Goal: Task Accomplishment & Management: Complete application form

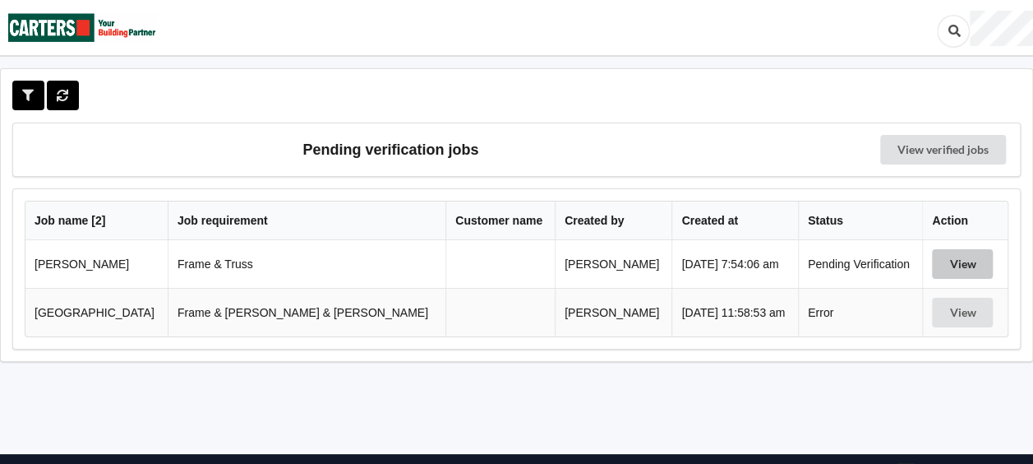
click at [941, 265] on button "View" at bounding box center [962, 264] width 61 height 30
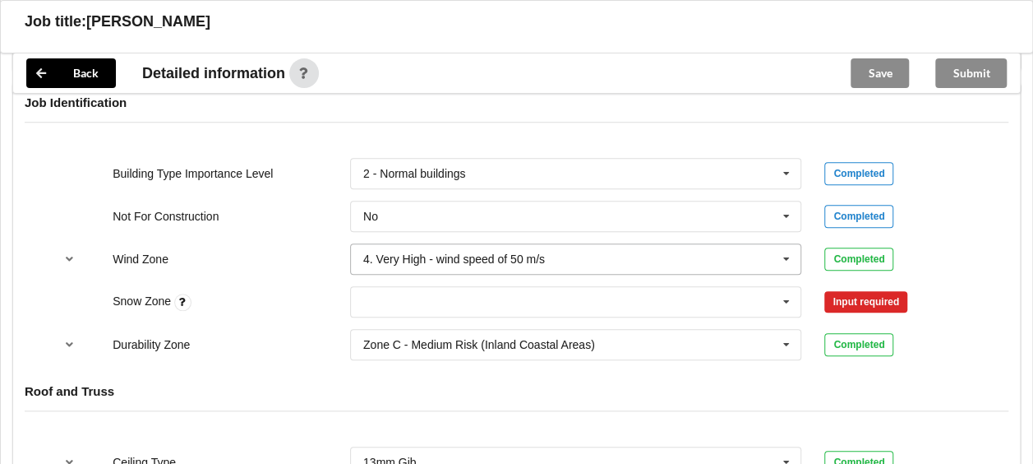
scroll to position [658, 0]
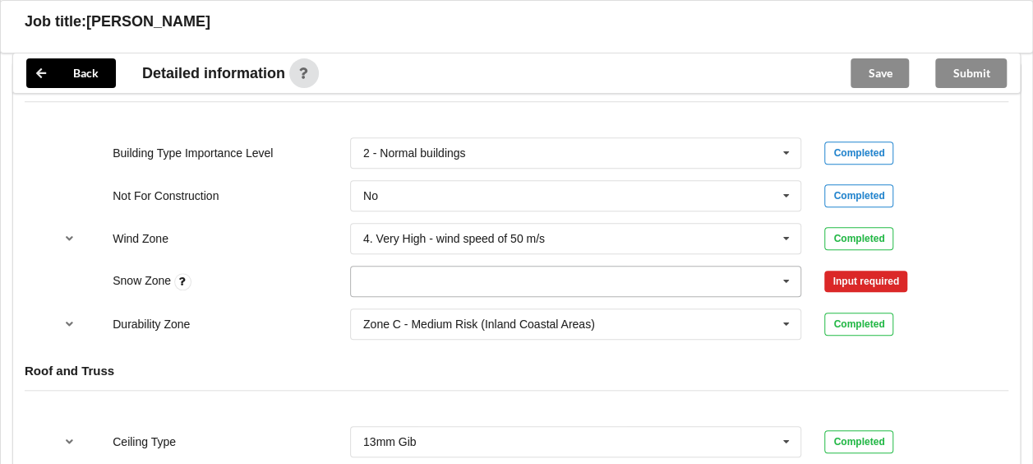
click at [791, 284] on icon at bounding box center [786, 281] width 25 height 30
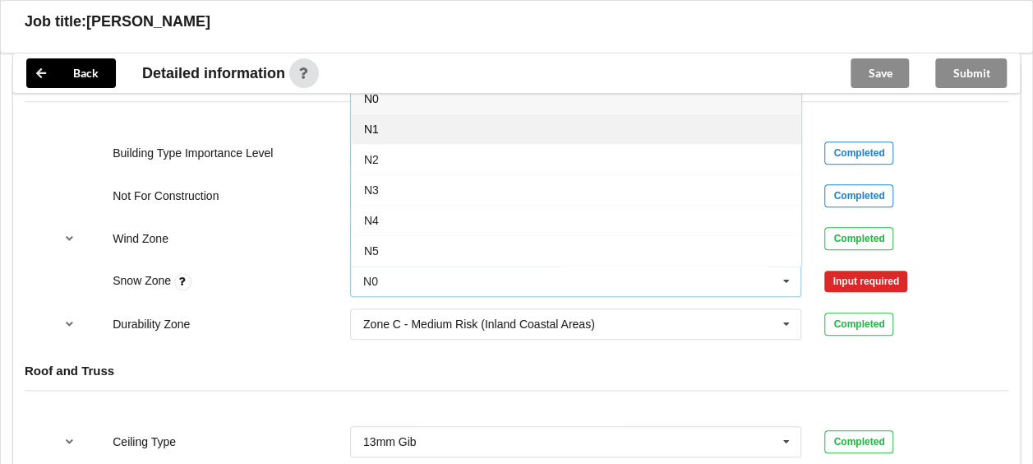
click at [384, 126] on div "N1" at bounding box center [576, 128] width 451 height 30
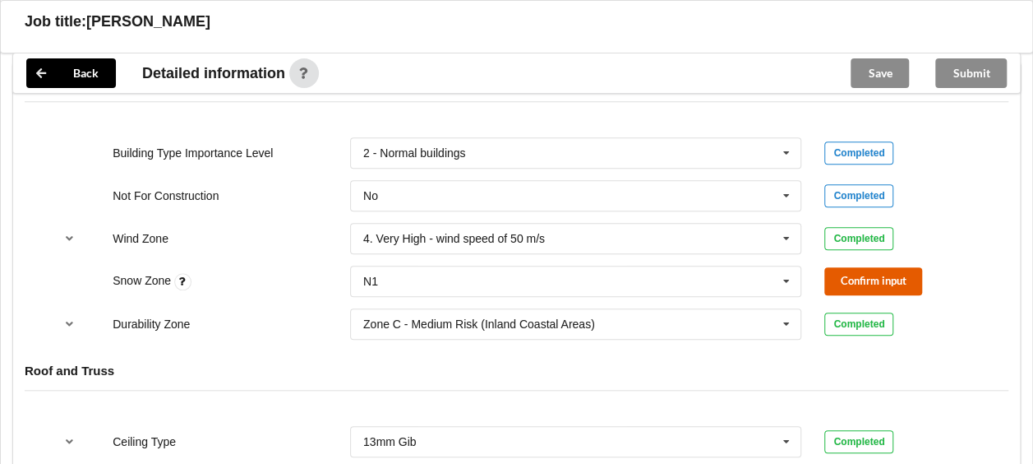
click at [847, 284] on button "Confirm input" at bounding box center [874, 280] width 98 height 27
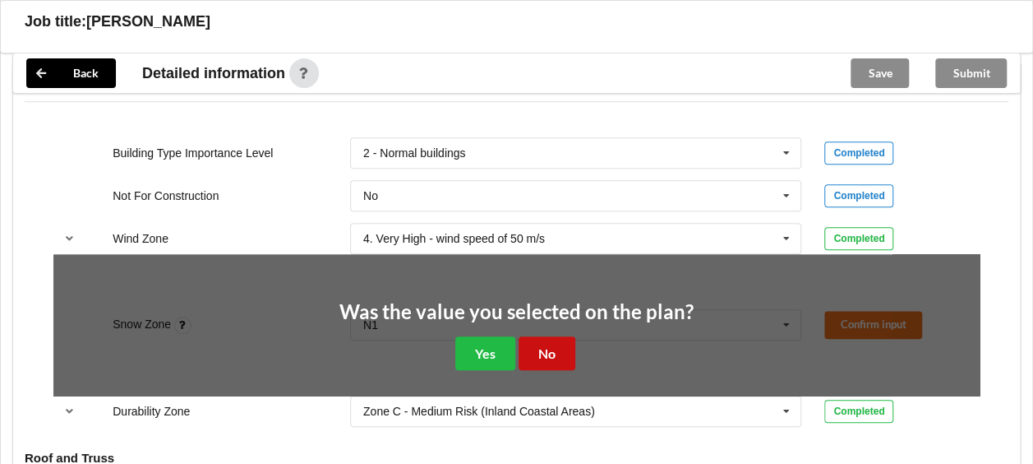
click at [551, 354] on button "No" at bounding box center [547, 353] width 57 height 34
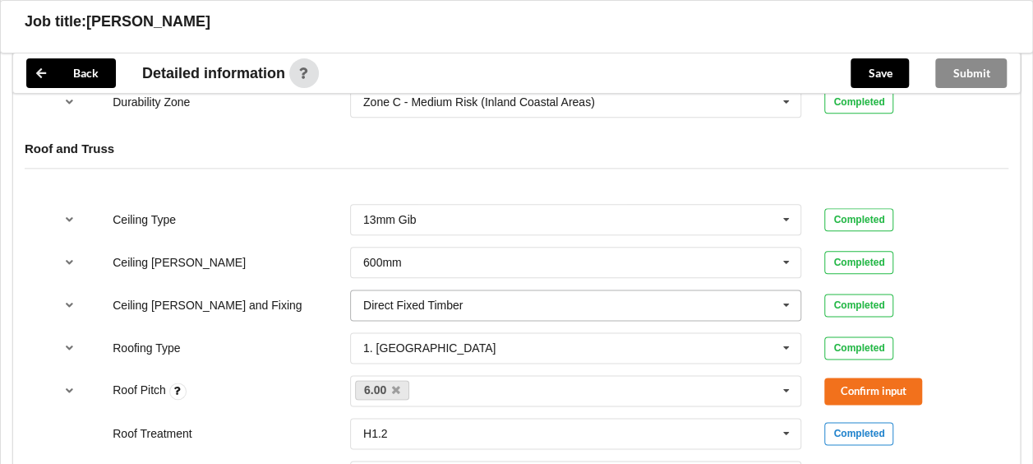
scroll to position [987, 0]
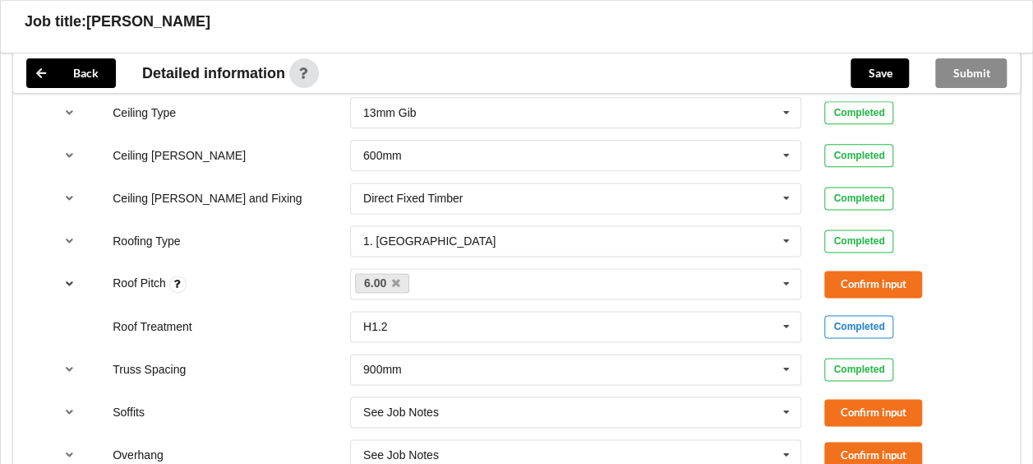
click at [63, 281] on icon "reference-toggle" at bounding box center [69, 283] width 14 height 10
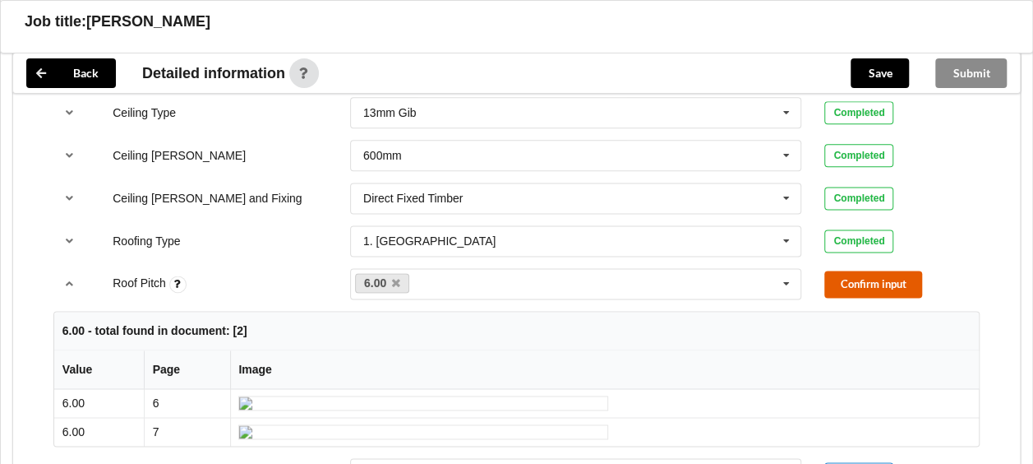
click at [855, 280] on button "Confirm input" at bounding box center [874, 283] width 98 height 27
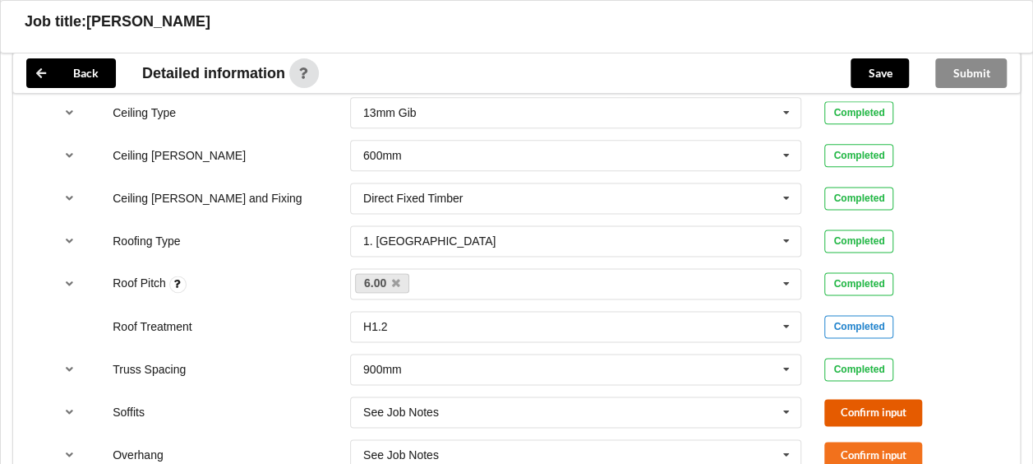
click at [855, 405] on button "Confirm input" at bounding box center [874, 412] width 98 height 27
drag, startPoint x: 851, startPoint y: 449, endPoint x: 759, endPoint y: 409, distance: 100.5
click at [850, 449] on button "Confirm input" at bounding box center [874, 455] width 98 height 27
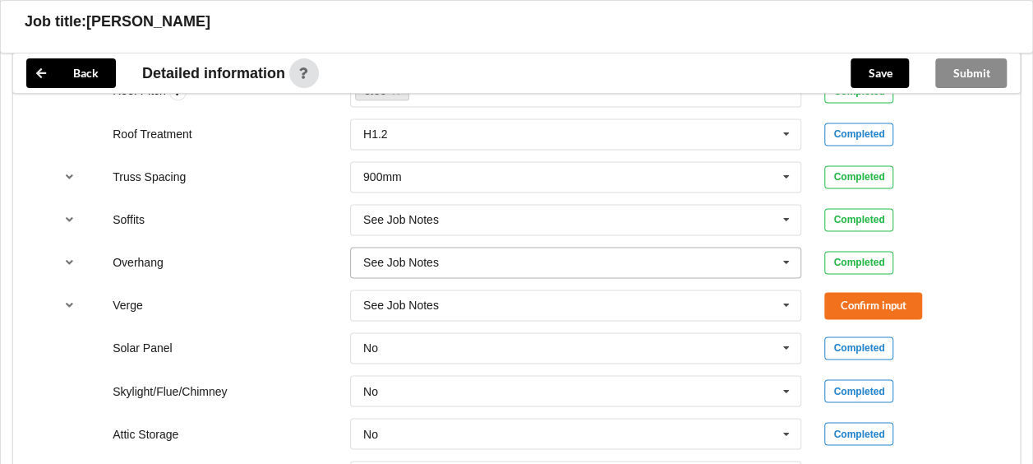
scroll to position [1233, 0]
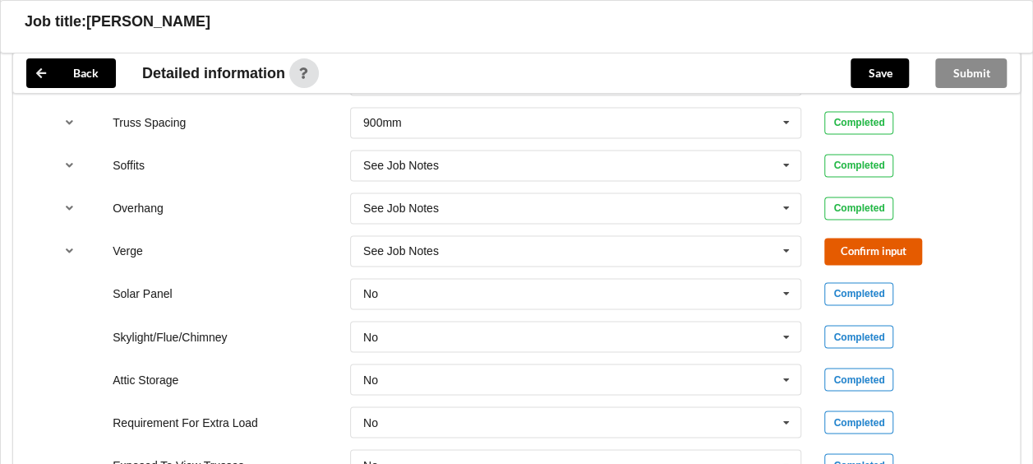
click at [848, 245] on button "Confirm input" at bounding box center [874, 251] width 98 height 27
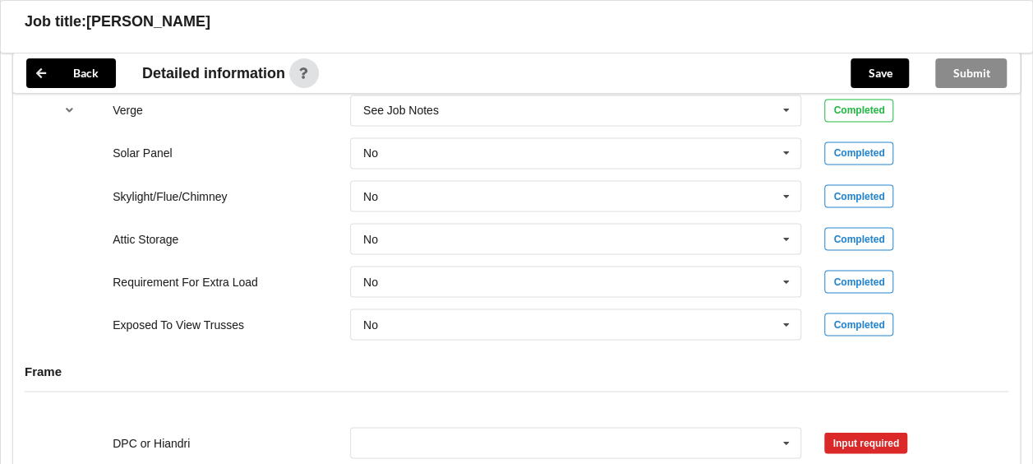
scroll to position [1480, 0]
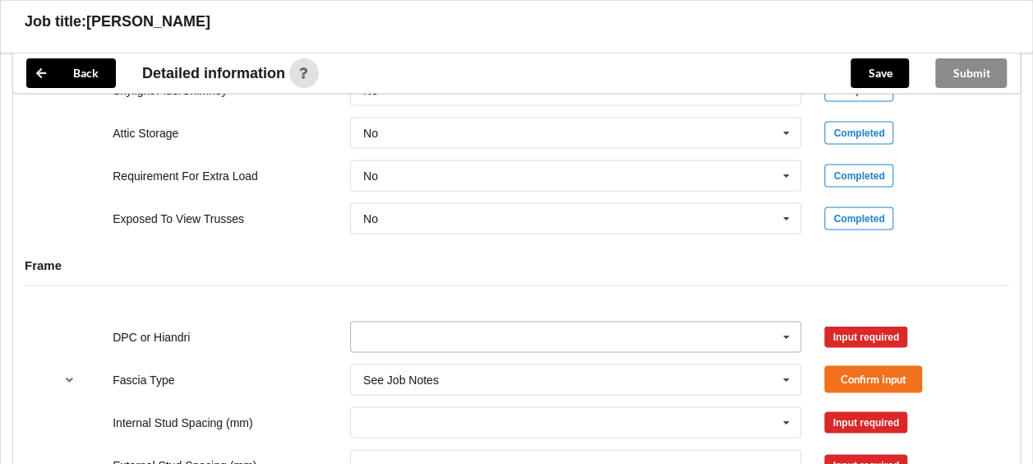
click at [792, 333] on icon at bounding box center [786, 336] width 25 height 30
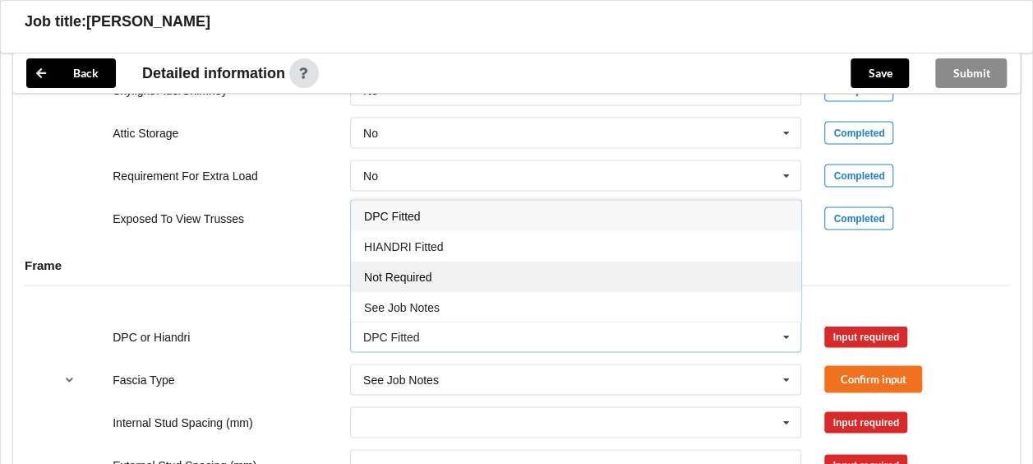
click at [394, 270] on span "Not Required" at bounding box center [398, 276] width 68 height 13
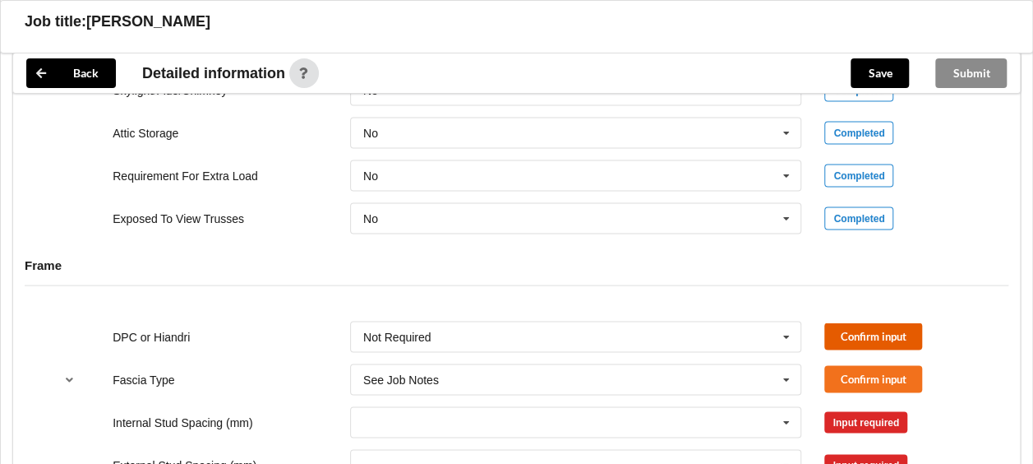
click at [834, 331] on button "Confirm input" at bounding box center [874, 335] width 98 height 27
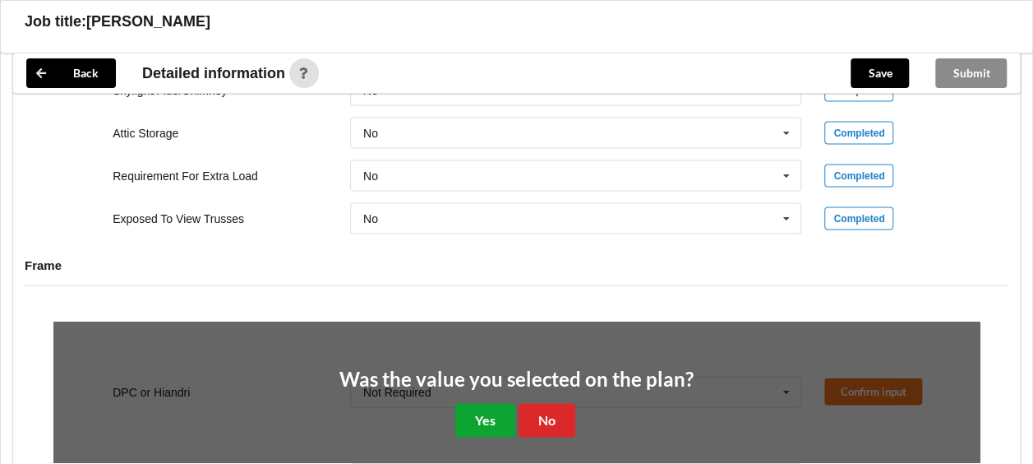
drag, startPoint x: 488, startPoint y: 416, endPoint x: 561, endPoint y: 391, distance: 76.4
click at [500, 413] on button "Yes" at bounding box center [485, 420] width 60 height 34
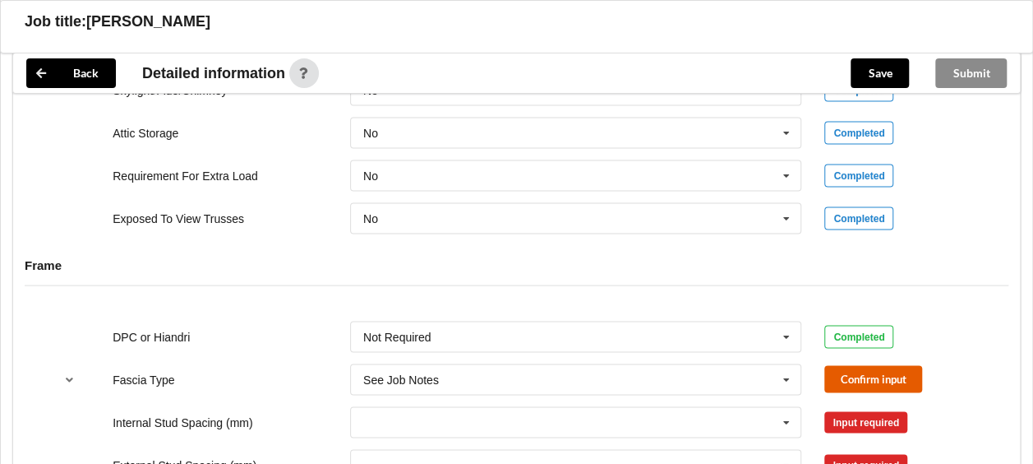
click at [869, 371] on button "Confirm input" at bounding box center [874, 378] width 98 height 27
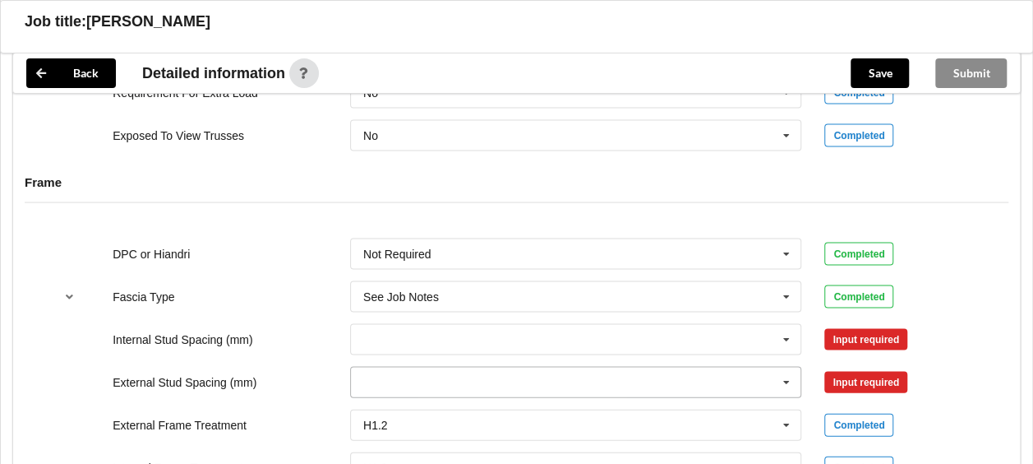
scroll to position [1644, 0]
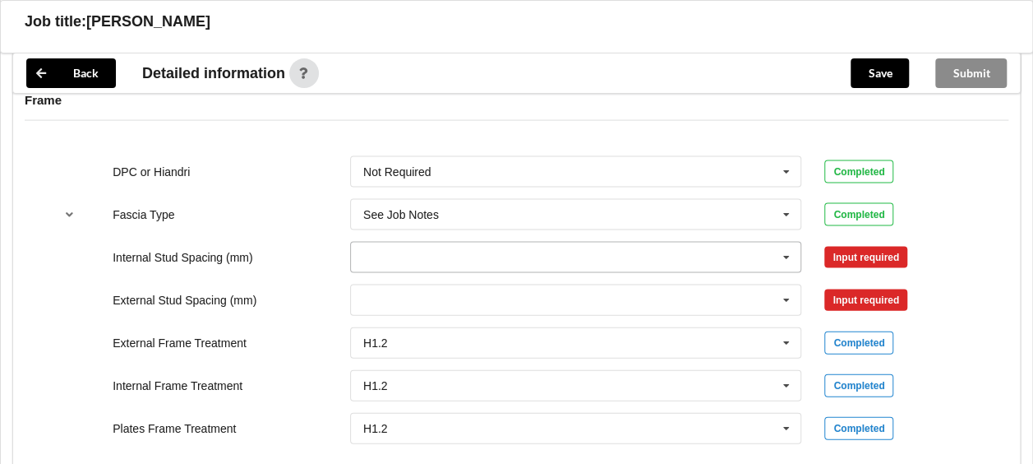
click at [779, 249] on icon at bounding box center [786, 258] width 25 height 30
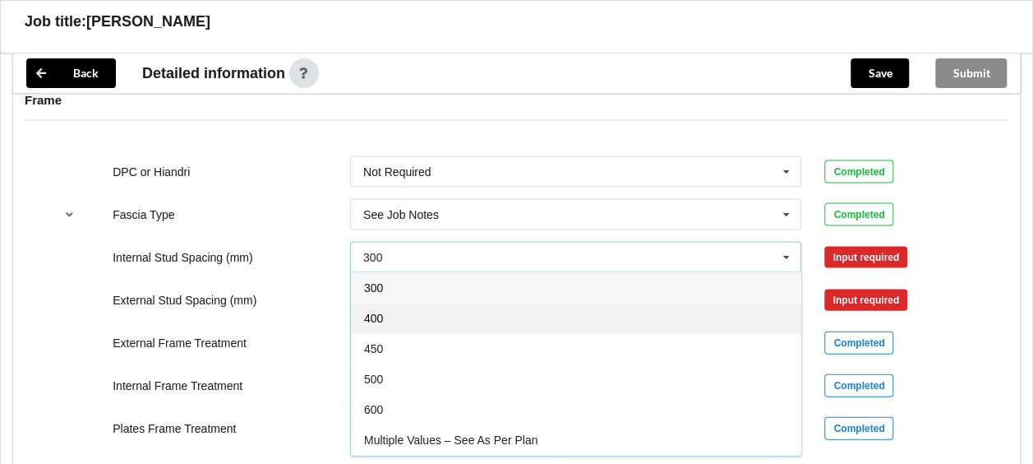
click at [406, 318] on div "400" at bounding box center [576, 318] width 451 height 30
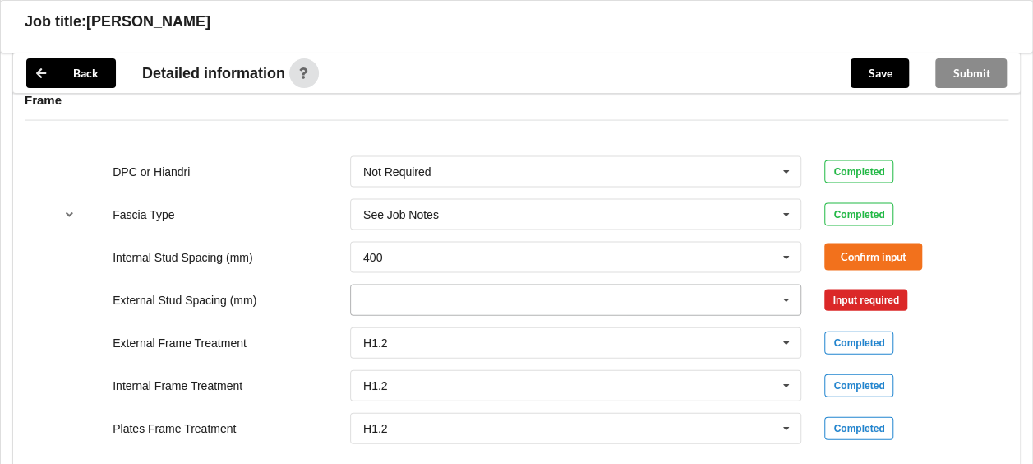
click at [792, 294] on icon at bounding box center [786, 300] width 25 height 30
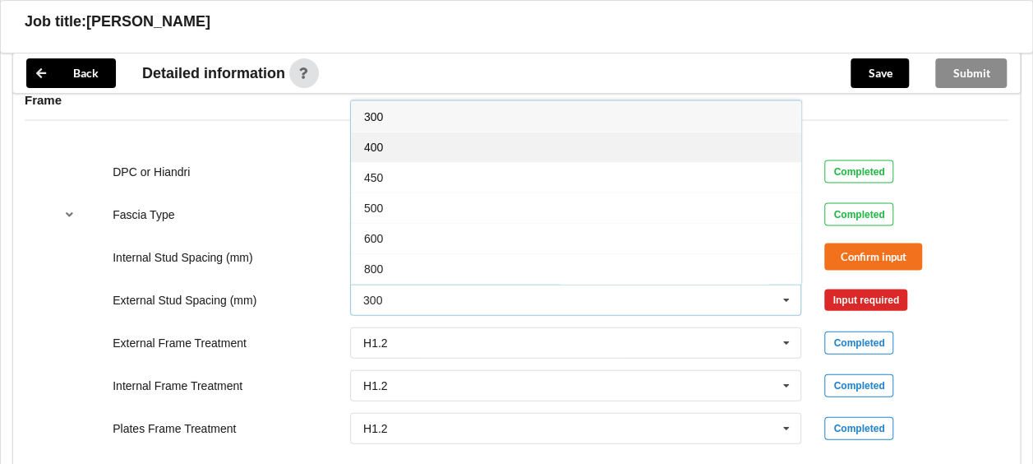
click at [377, 150] on div "400" at bounding box center [576, 147] width 451 height 30
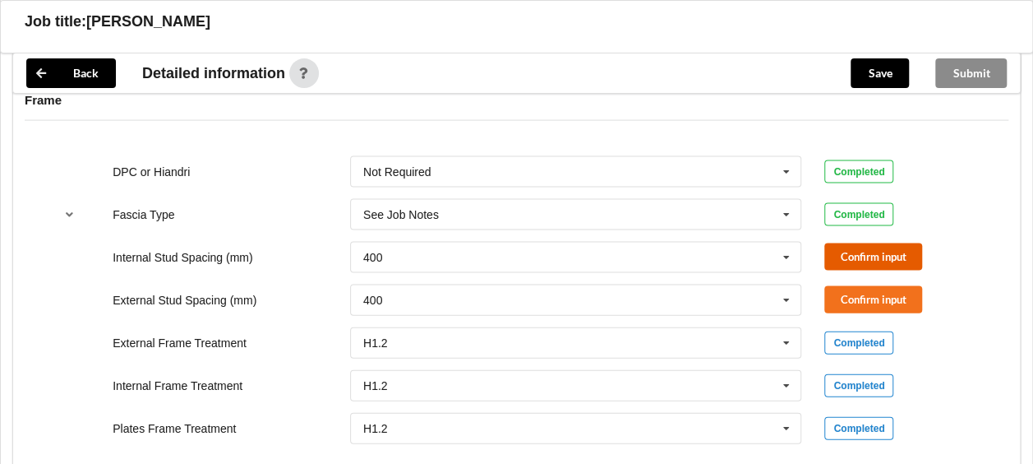
click at [852, 254] on button "Confirm input" at bounding box center [874, 256] width 98 height 27
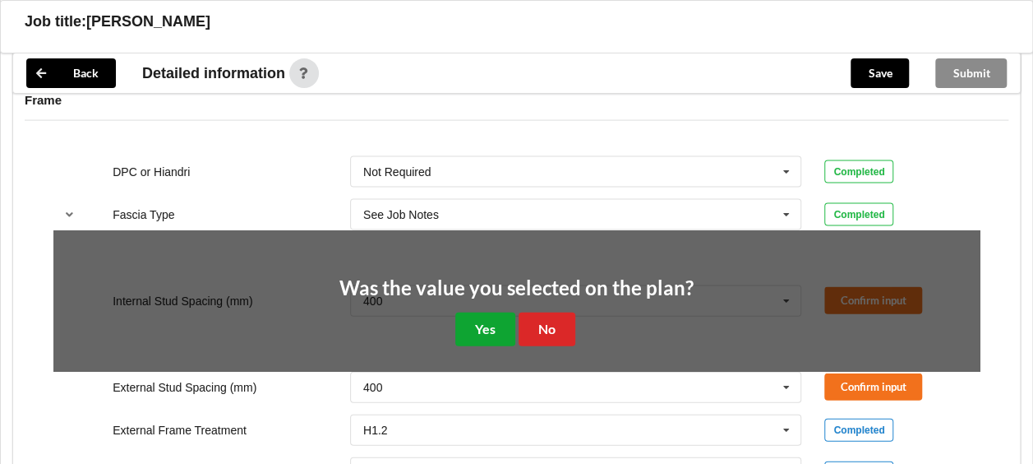
click at [495, 323] on button "Yes" at bounding box center [485, 329] width 60 height 34
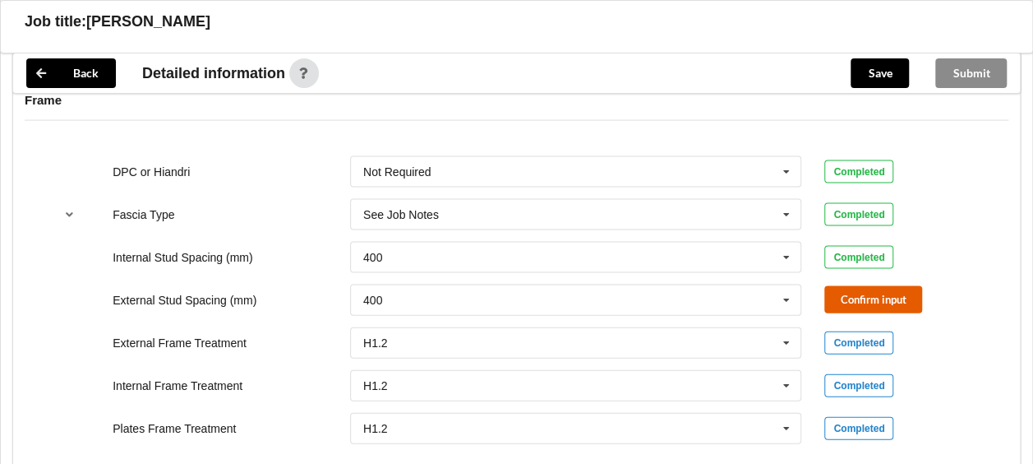
click at [862, 293] on button "Confirm input" at bounding box center [874, 299] width 98 height 27
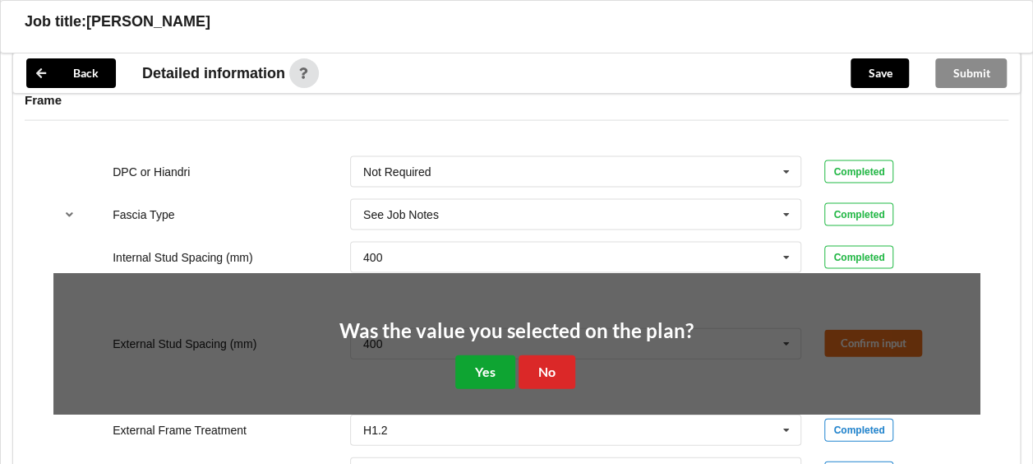
click at [502, 368] on button "Yes" at bounding box center [485, 372] width 60 height 34
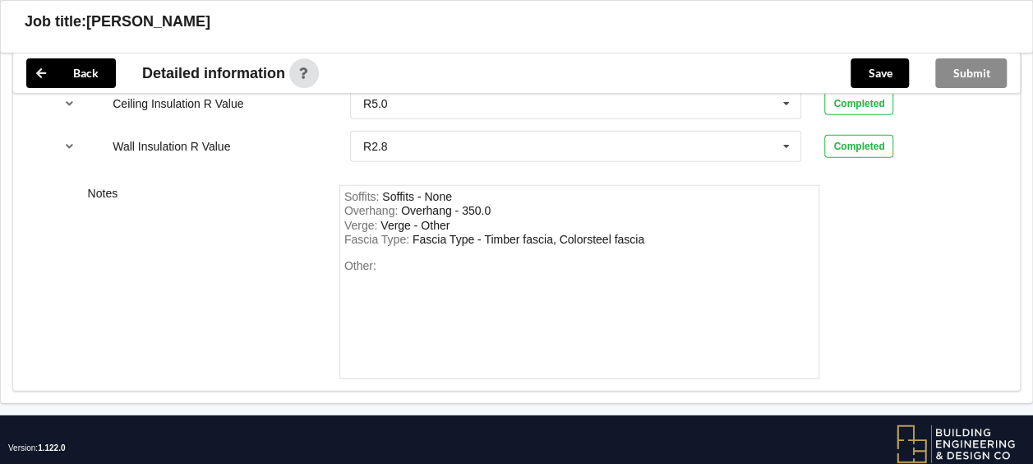
scroll to position [2114, 0]
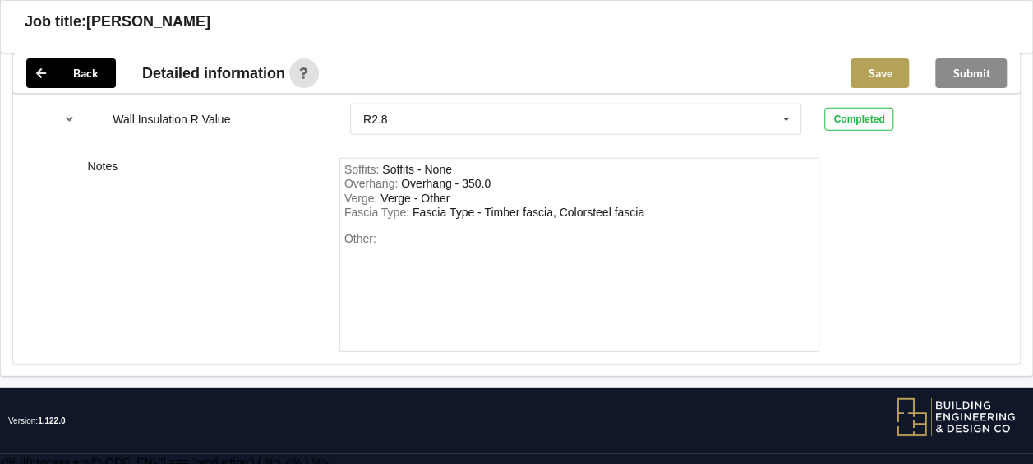
click at [862, 69] on button "Save" at bounding box center [880, 73] width 58 height 30
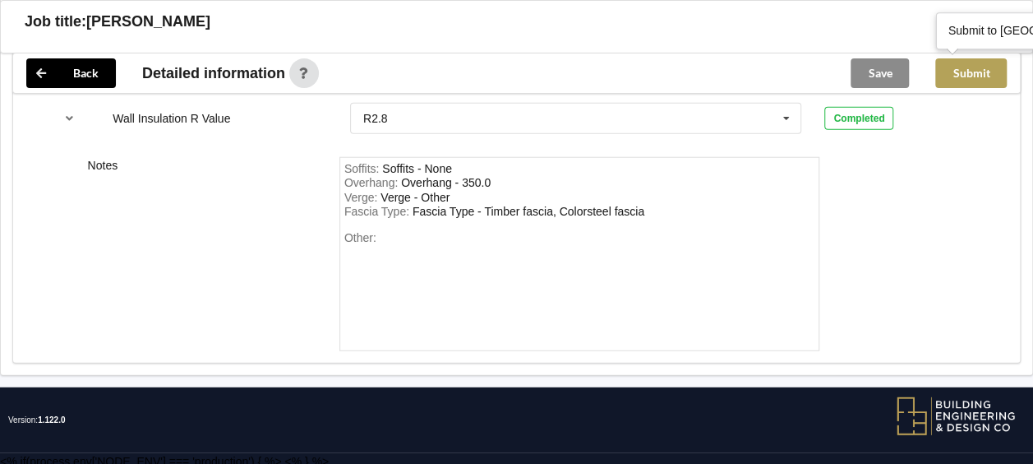
click at [959, 79] on button "Submit" at bounding box center [972, 73] width 72 height 30
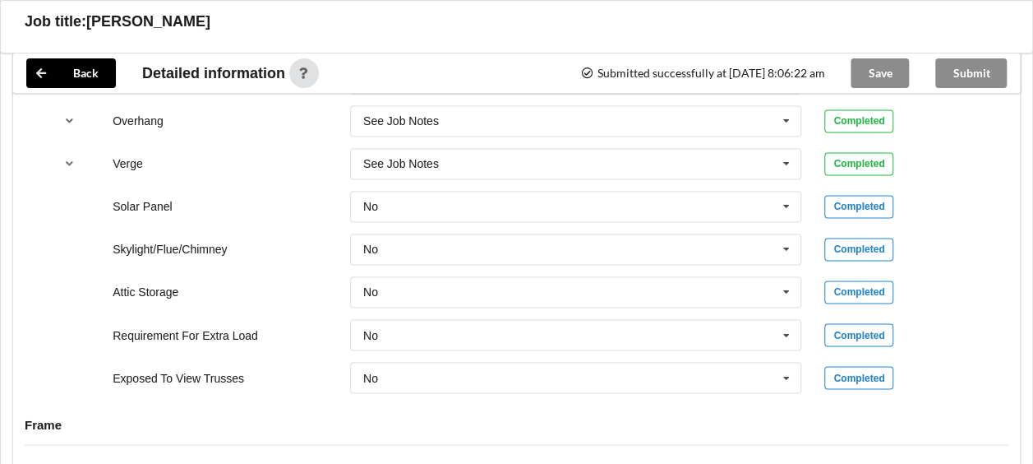
scroll to position [1052, 0]
